Goal: Information Seeking & Learning: Learn about a topic

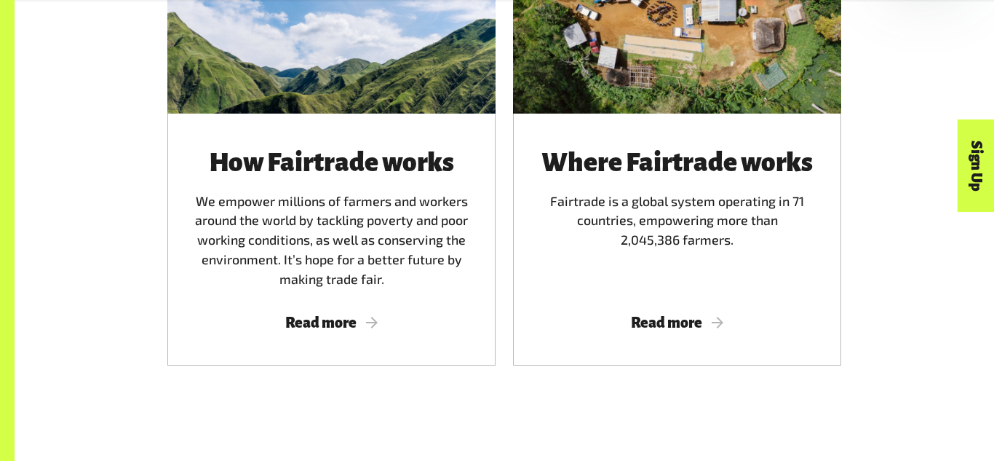
scroll to position [948, 0]
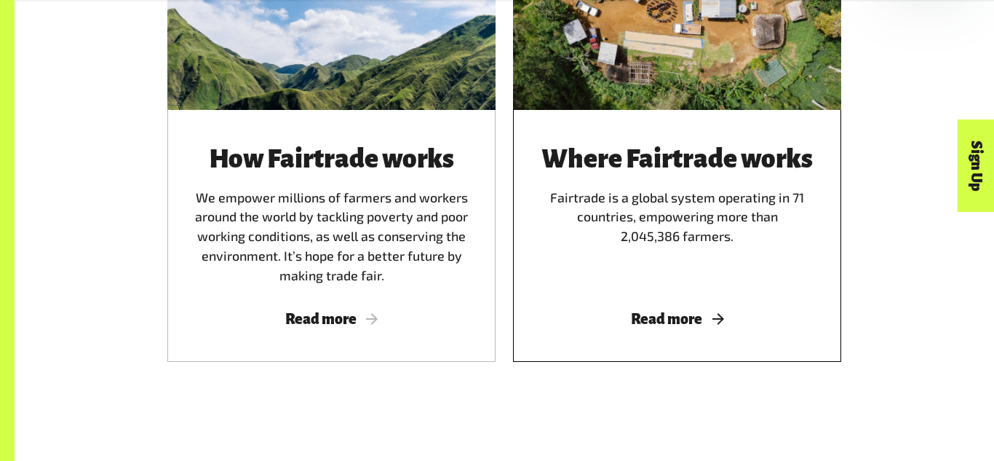
click at [724, 320] on span "Read more" at bounding box center [677, 319] width 293 height 16
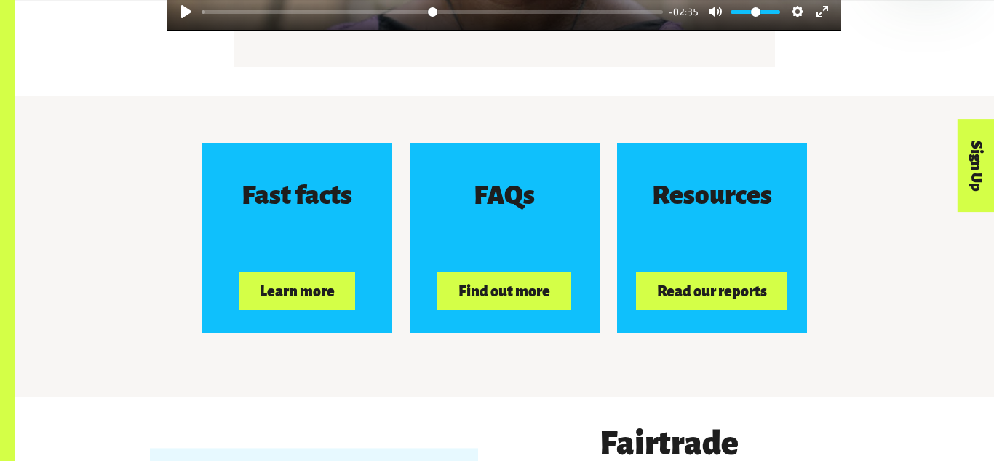
scroll to position [2176, 0]
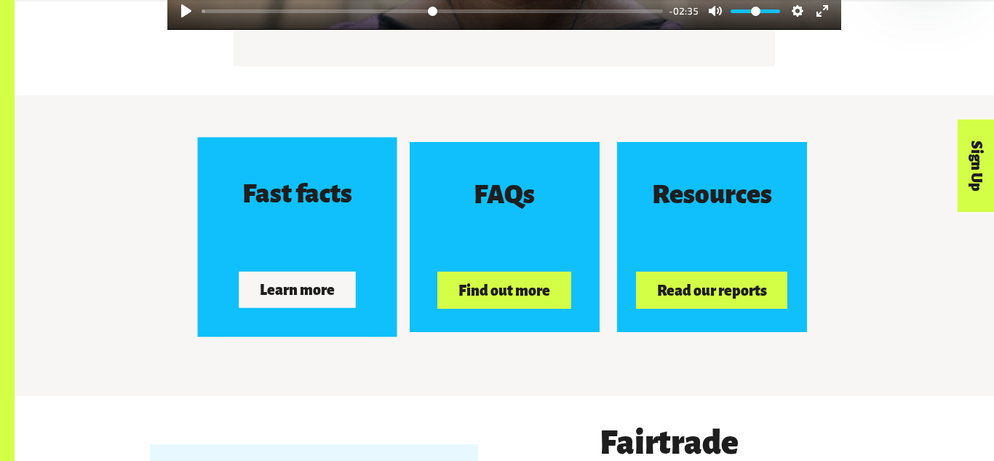
click at [295, 302] on button "Learn more" at bounding box center [297, 289] width 116 height 36
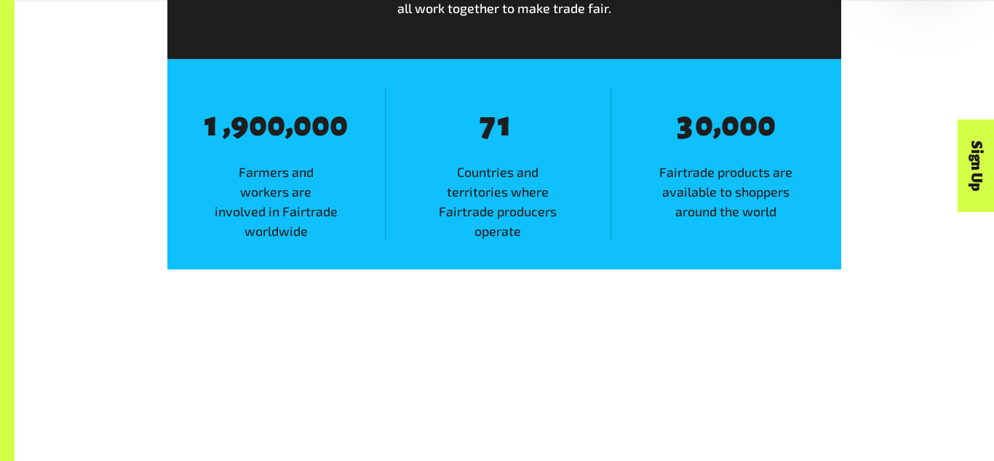
scroll to position [929, 0]
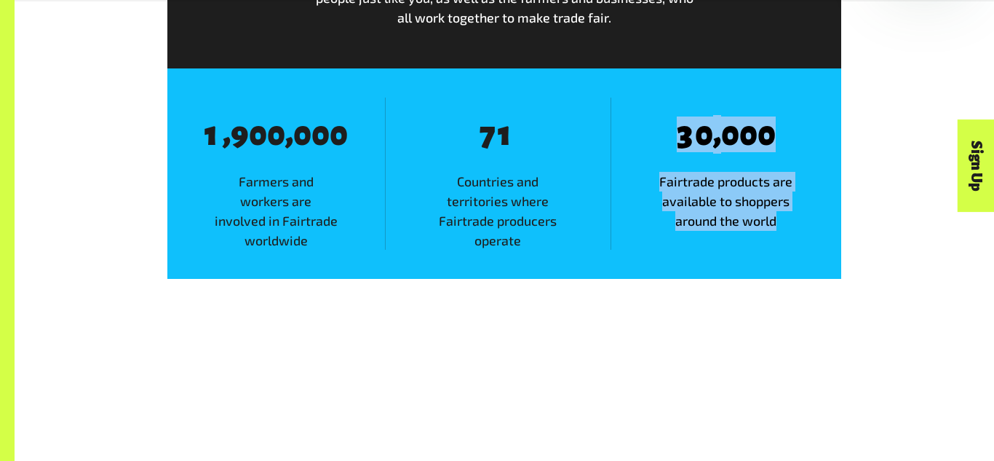
drag, startPoint x: 671, startPoint y: 135, endPoint x: 777, endPoint y: 218, distance: 135.3
click at [777, 218] on div "8 3 8 0 , 8 0 8 0 8 0 Fairtrade products are available to shoppers around the w…" at bounding box center [726, 174] width 231 height 153
copy div "3 8 0 , 8 0 8 0 8 0 Fairtrade products are available to shoppers around the wor…"
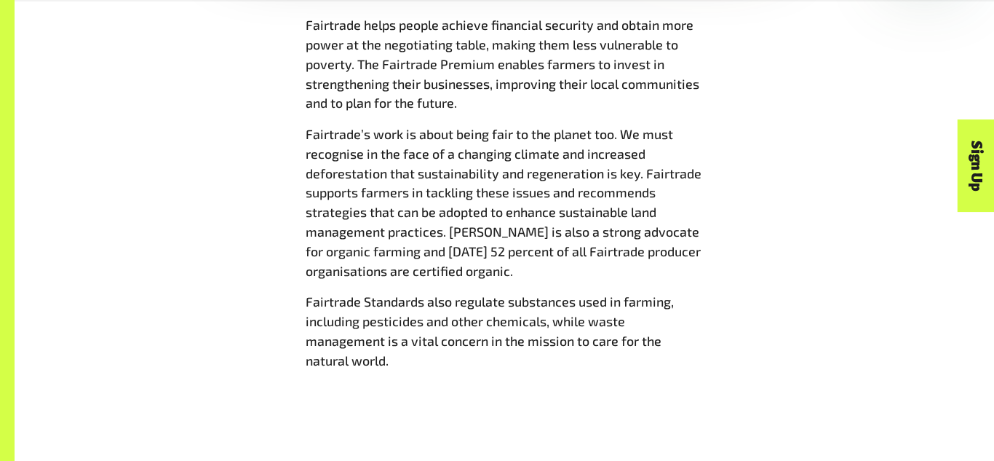
scroll to position [1691, 0]
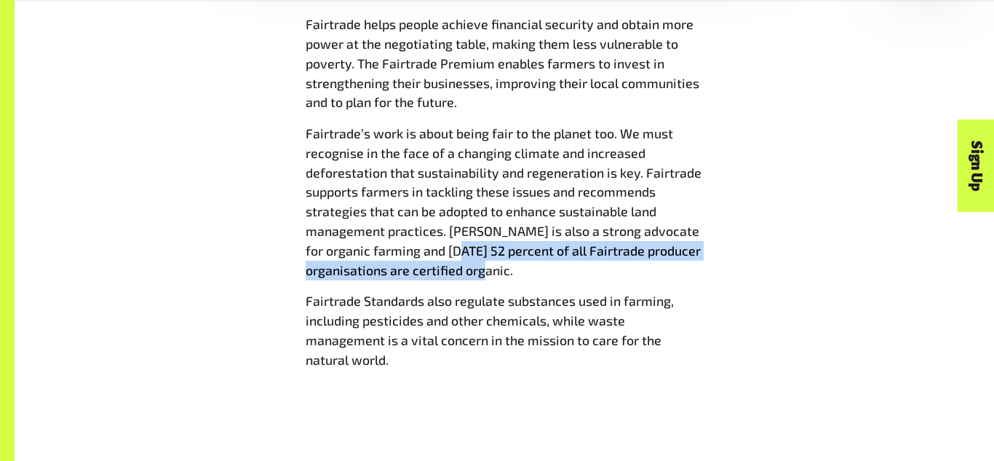
drag, startPoint x: 466, startPoint y: 247, endPoint x: 513, endPoint y: 266, distance: 51.0
click at [513, 266] on p "Fairtrade’s work is about being fair to the planet too. We must recognise in th…" at bounding box center [504, 202] width 397 height 156
copy span "52 percent of all Fairtrade producer organisations are certified organic."
